Goal: Information Seeking & Learning: Check status

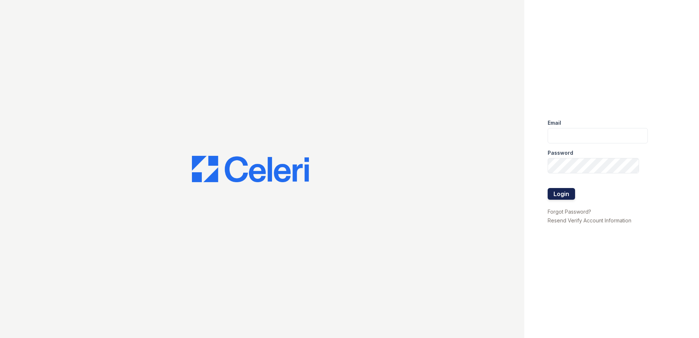
type input "[EMAIL_ADDRESS][DOMAIN_NAME]"
click at [559, 194] on button "Login" at bounding box center [561, 194] width 27 height 12
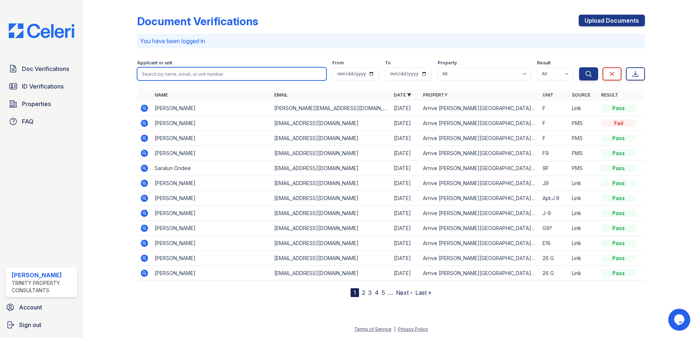
click at [203, 71] on input "search" at bounding box center [231, 73] width 189 height 13
type input "[PERSON_NAME]"
click at [579, 67] on button "Search" at bounding box center [588, 73] width 19 height 13
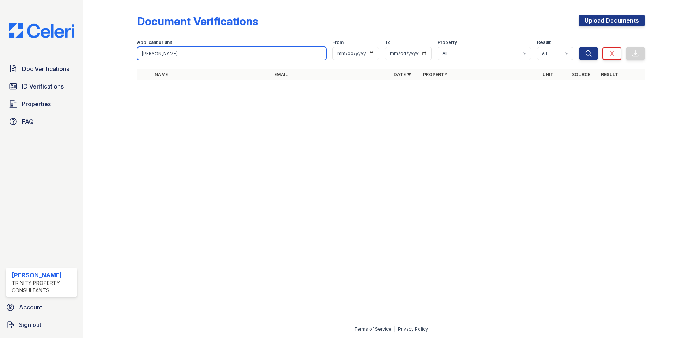
click at [204, 48] on input "[PERSON_NAME]" at bounding box center [231, 53] width 189 height 13
type input "[PERSON_NAME]"
click at [579, 47] on button "Search" at bounding box center [588, 53] width 19 height 13
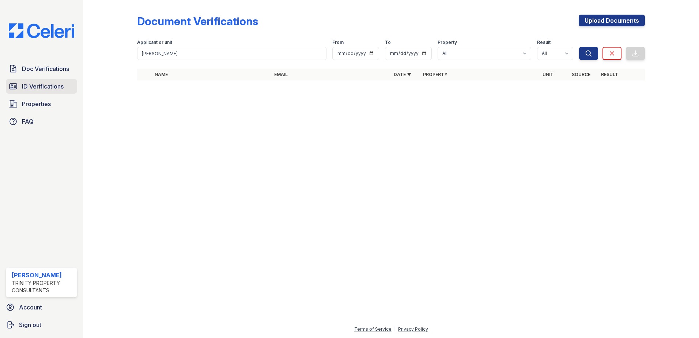
click at [44, 82] on span "ID Verifications" at bounding box center [43, 86] width 42 height 9
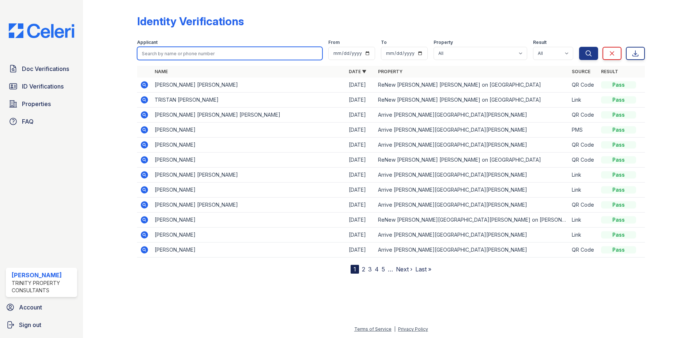
click at [223, 54] on input "search" at bounding box center [229, 53] width 185 height 13
type input "[PERSON_NAME]"
click at [579, 47] on button "Search" at bounding box center [588, 53] width 19 height 13
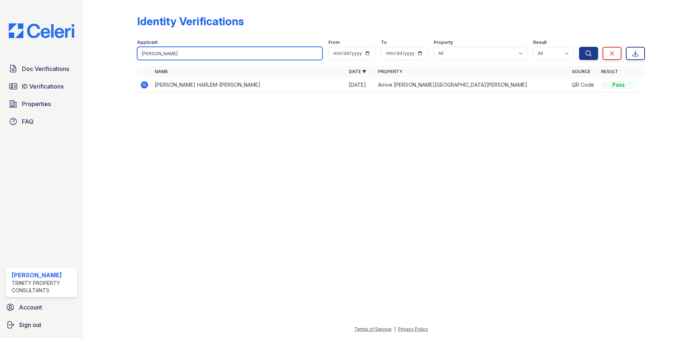
click at [318, 53] on input "[PERSON_NAME]" at bounding box center [229, 53] width 185 height 13
